Goal: Information Seeking & Learning: Compare options

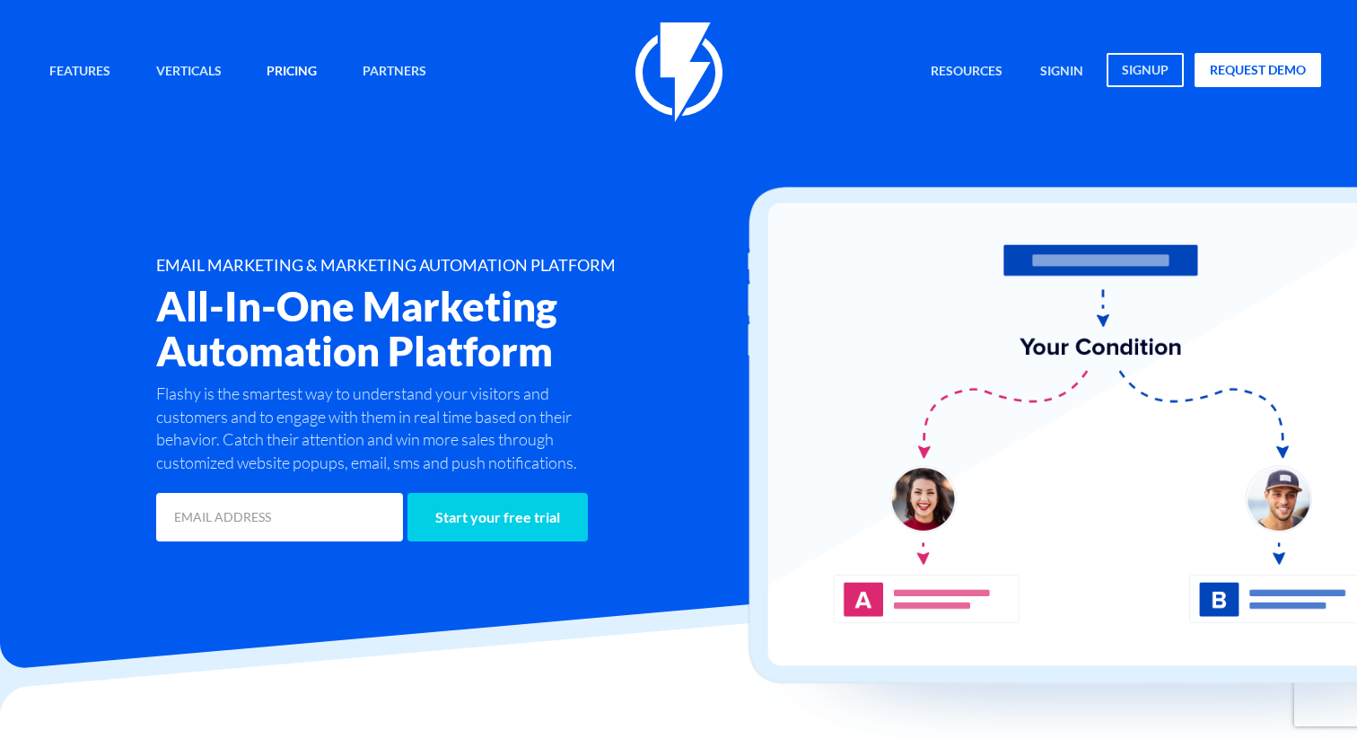
click at [301, 66] on link "Pricing" at bounding box center [291, 72] width 77 height 39
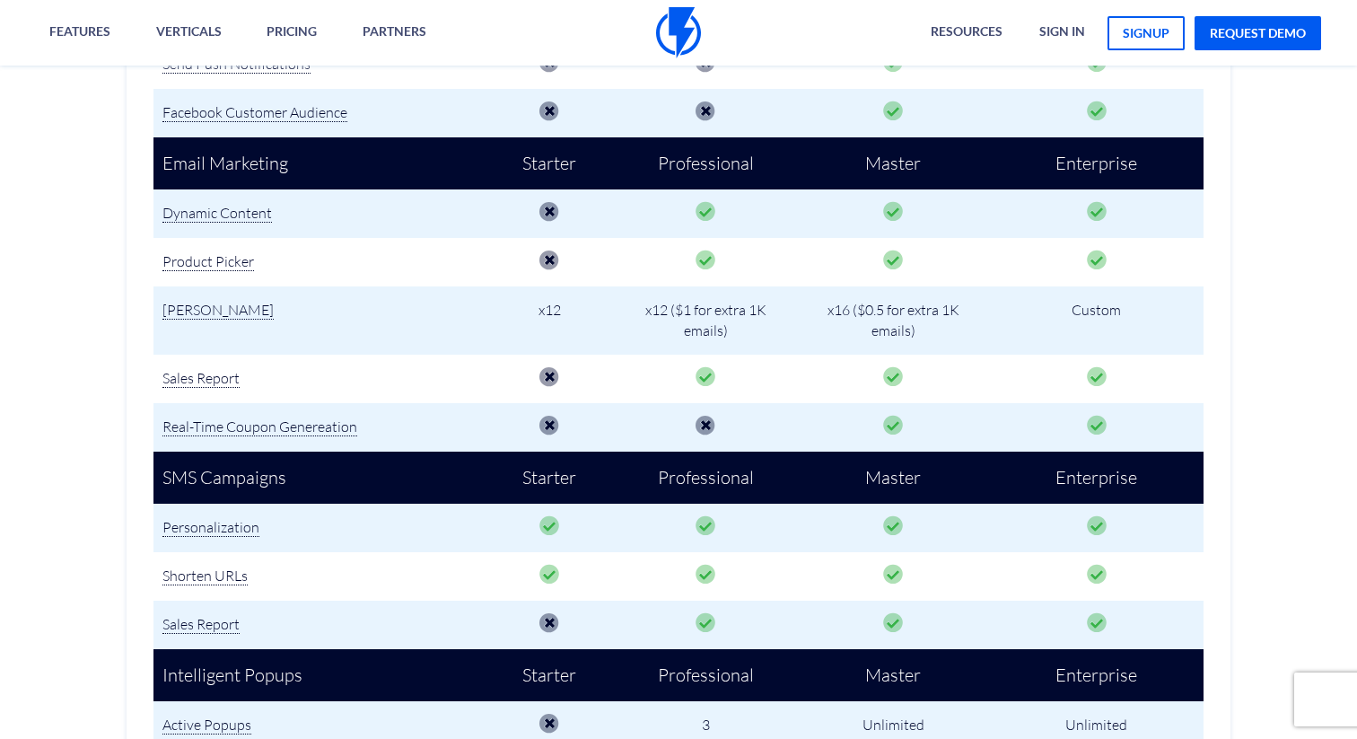
scroll to position [1554, 0]
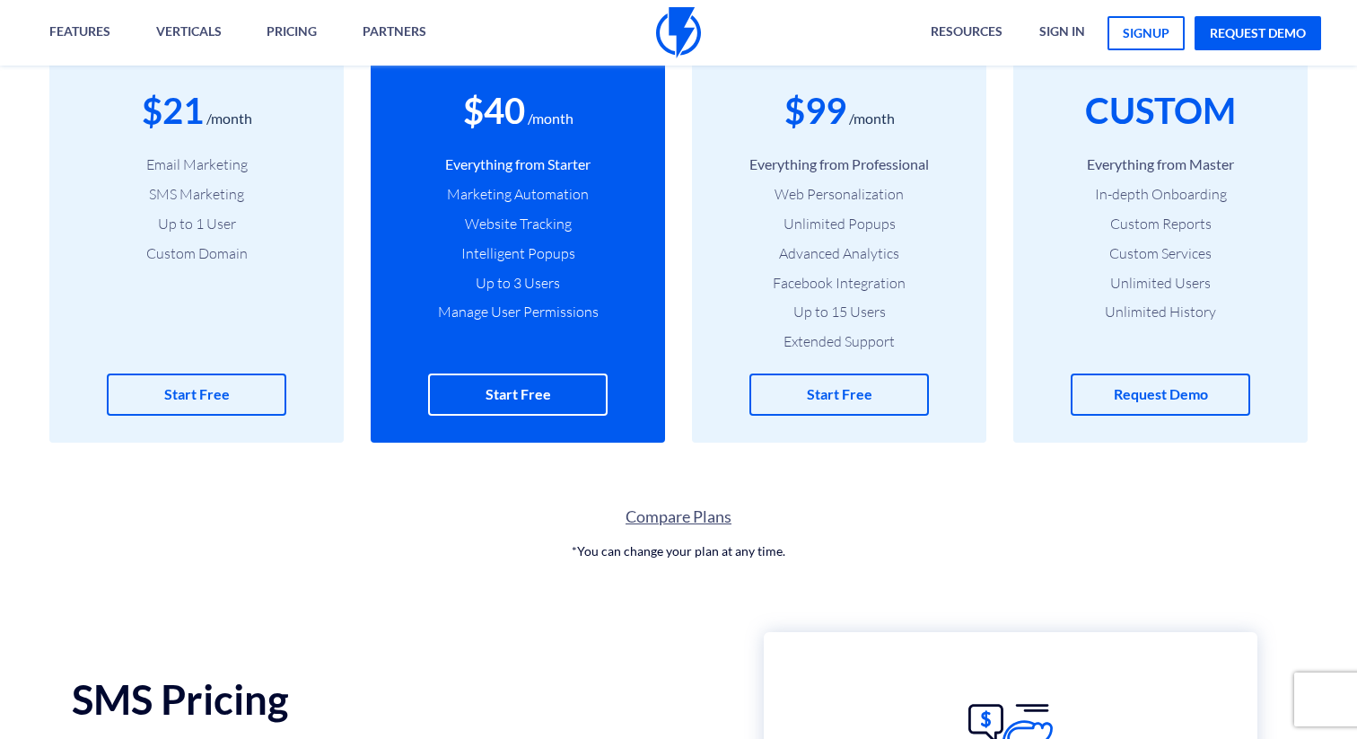
scroll to position [864, 0]
